Goal: Task Accomplishment & Management: Use online tool/utility

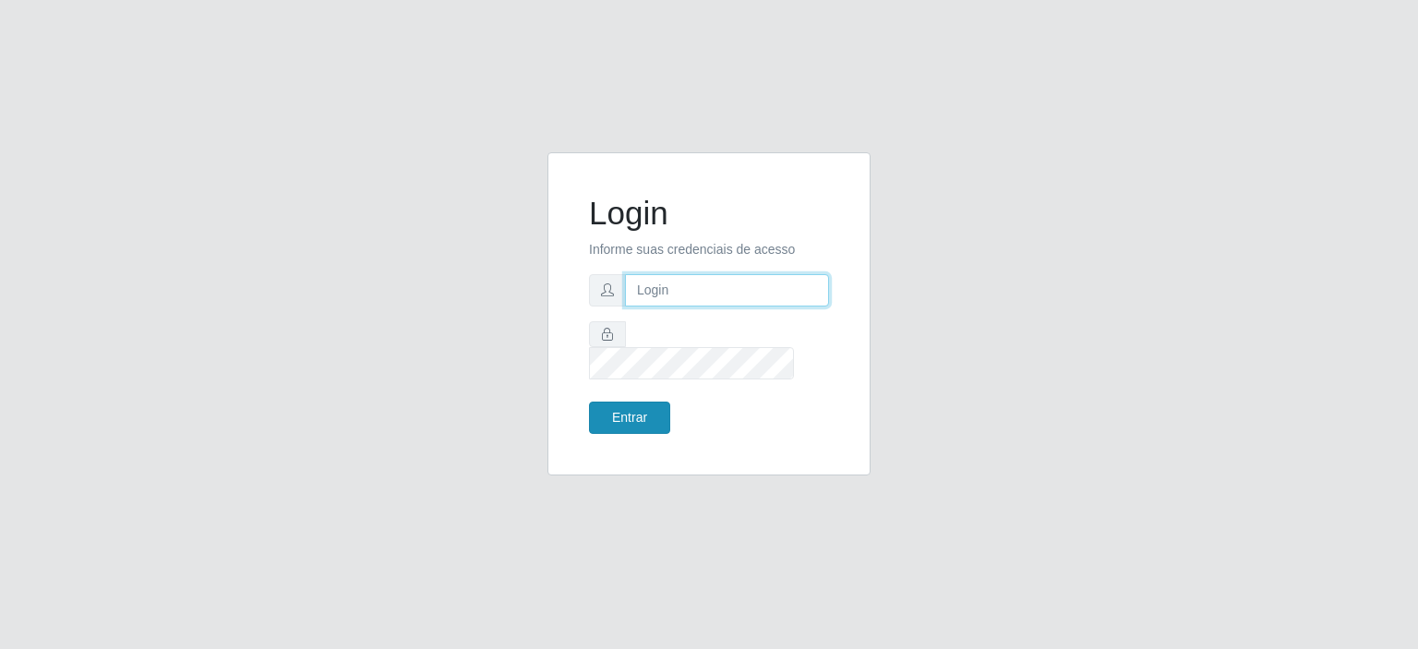
type input "[EMAIL_ADDRESS][DOMAIN_NAME]"
click at [622, 402] on button "Entrar" at bounding box center [629, 418] width 81 height 32
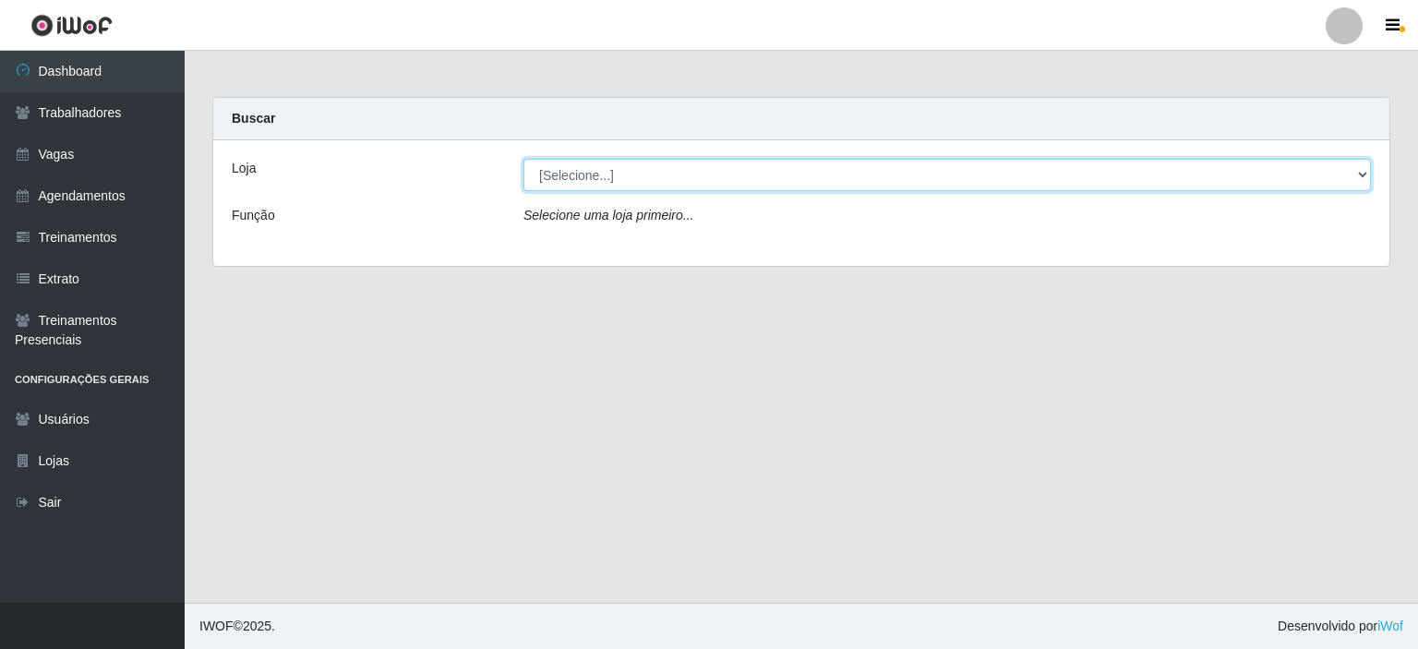
click at [584, 189] on select "[Selecione...] Preço Bom Supermercado" at bounding box center [948, 175] width 848 height 32
select select "387"
click at [524, 159] on select "[Selecione...] Preço Bom Supermercado" at bounding box center [948, 175] width 848 height 32
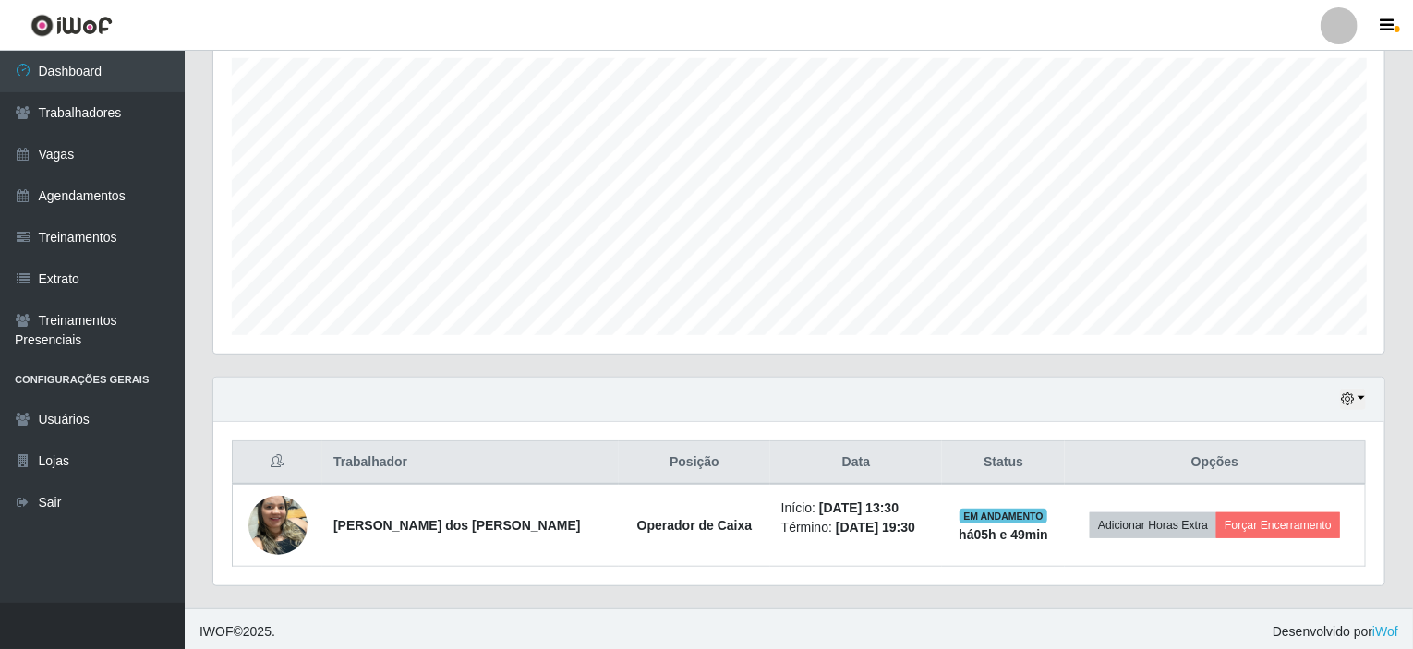
scroll to position [327, 0]
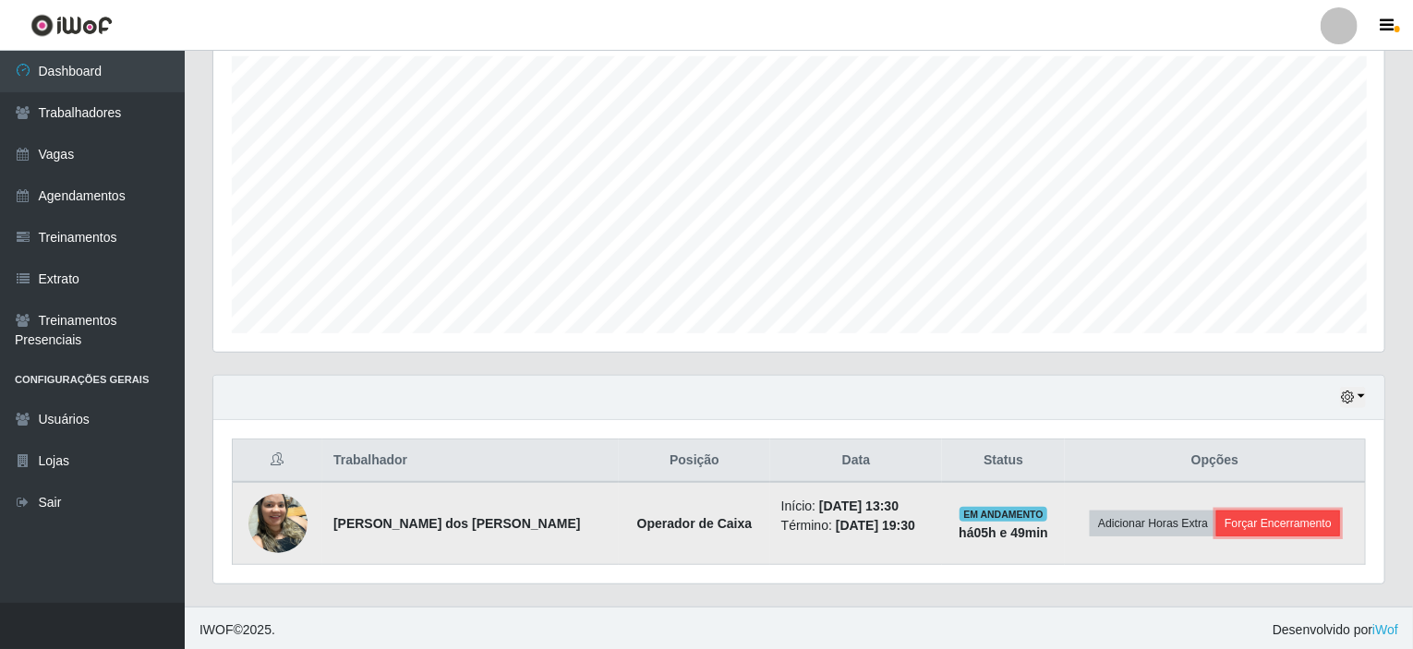
click at [1254, 520] on button "Forçar Encerramento" at bounding box center [1278, 524] width 124 height 26
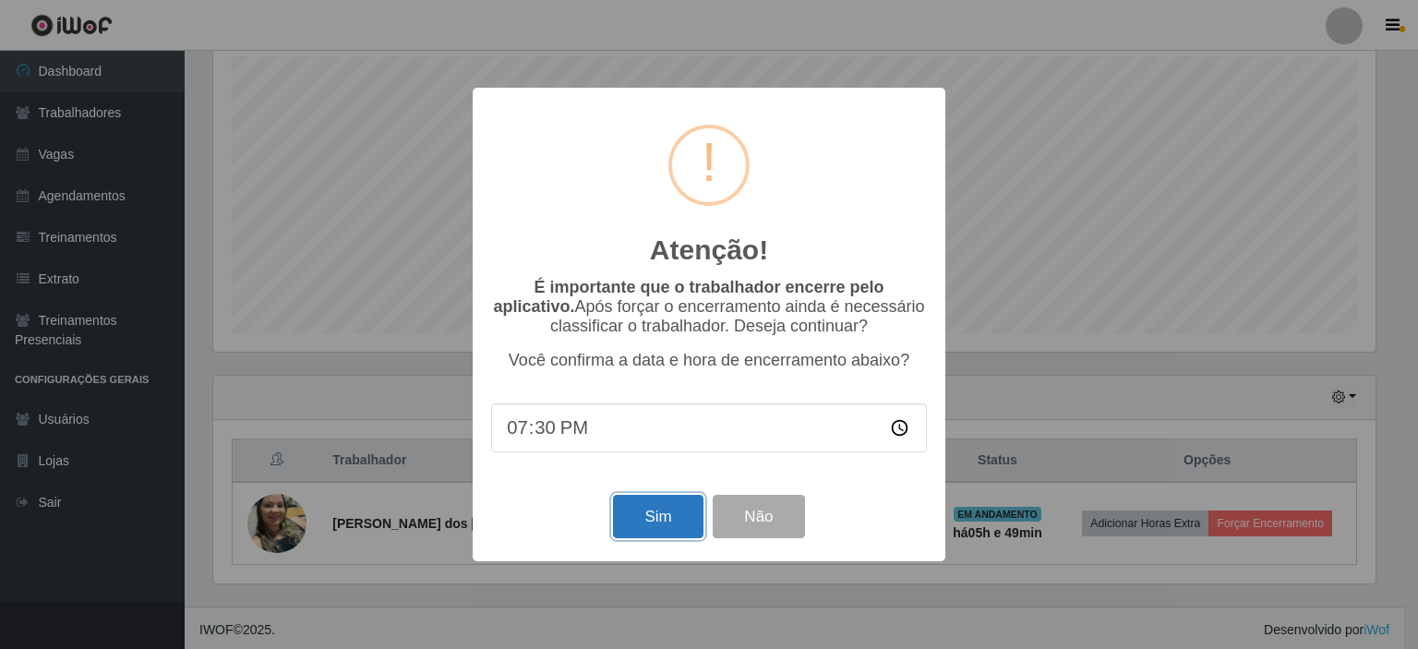
click at [647, 523] on button "Sim" at bounding box center [658, 516] width 90 height 43
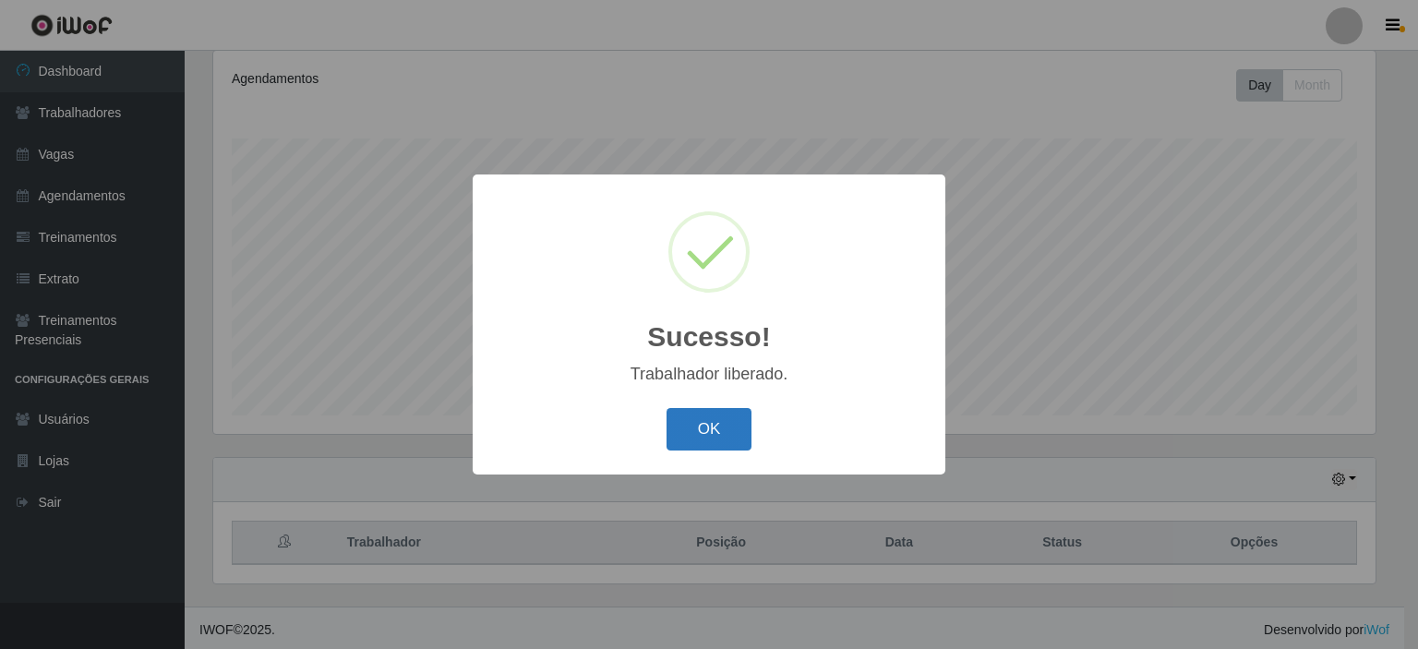
click at [710, 436] on button "OK" at bounding box center [710, 429] width 86 height 43
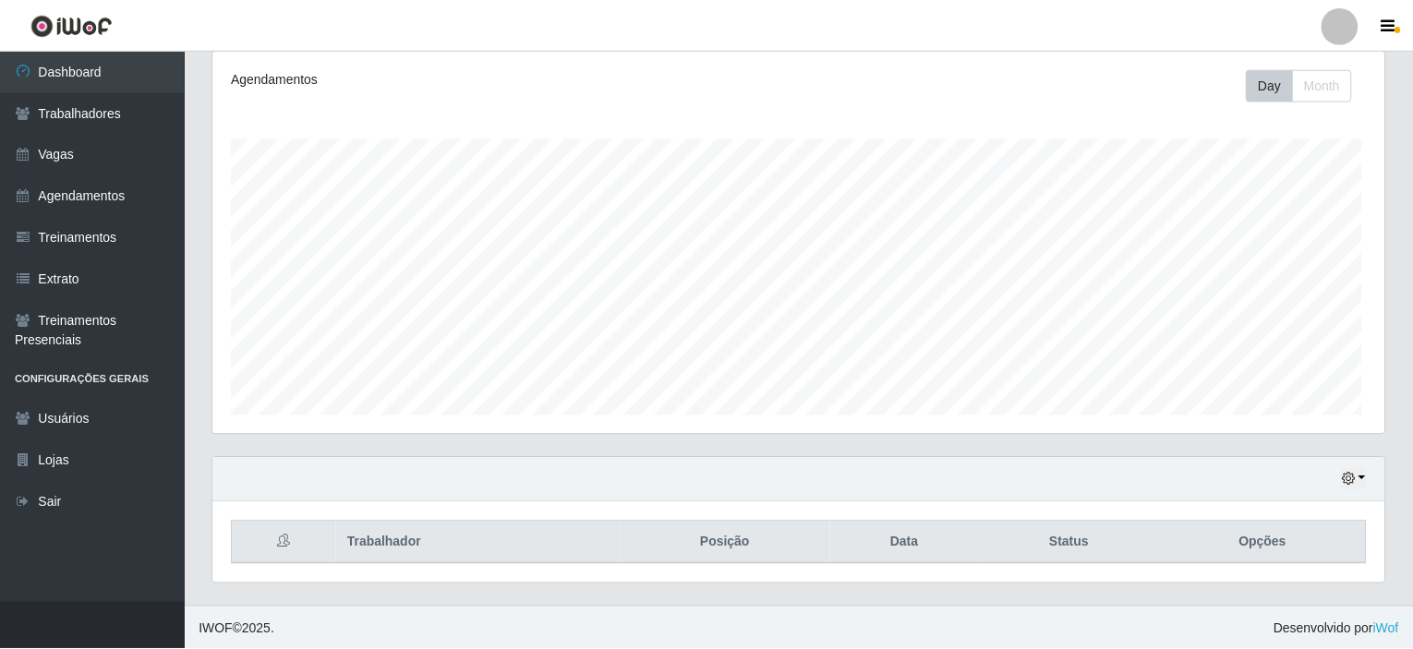
scroll to position [383, 1171]
